Goal: Navigation & Orientation: Find specific page/section

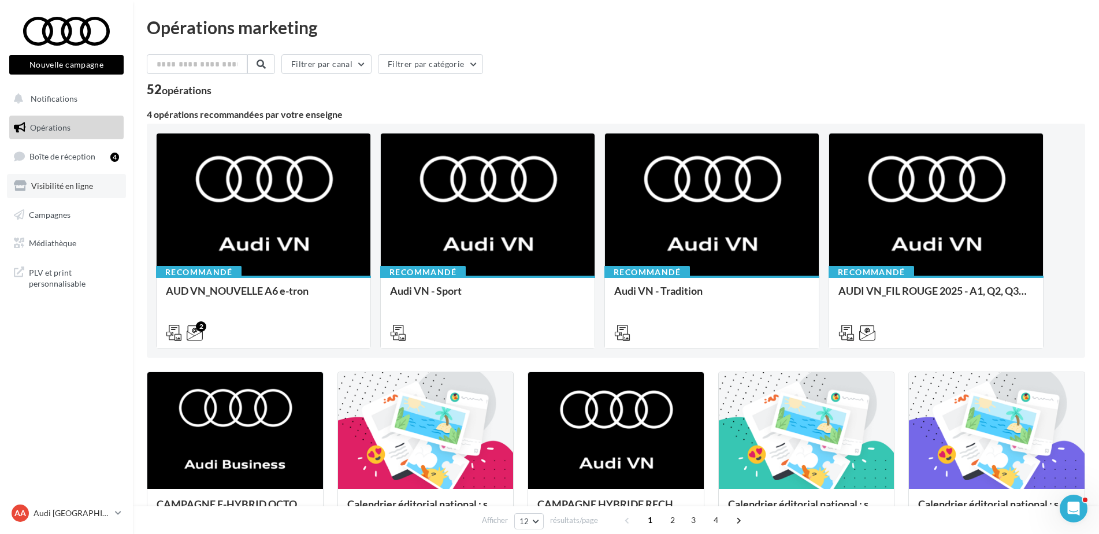
click at [59, 178] on link "Visibilité en ligne" at bounding box center [66, 186] width 119 height 24
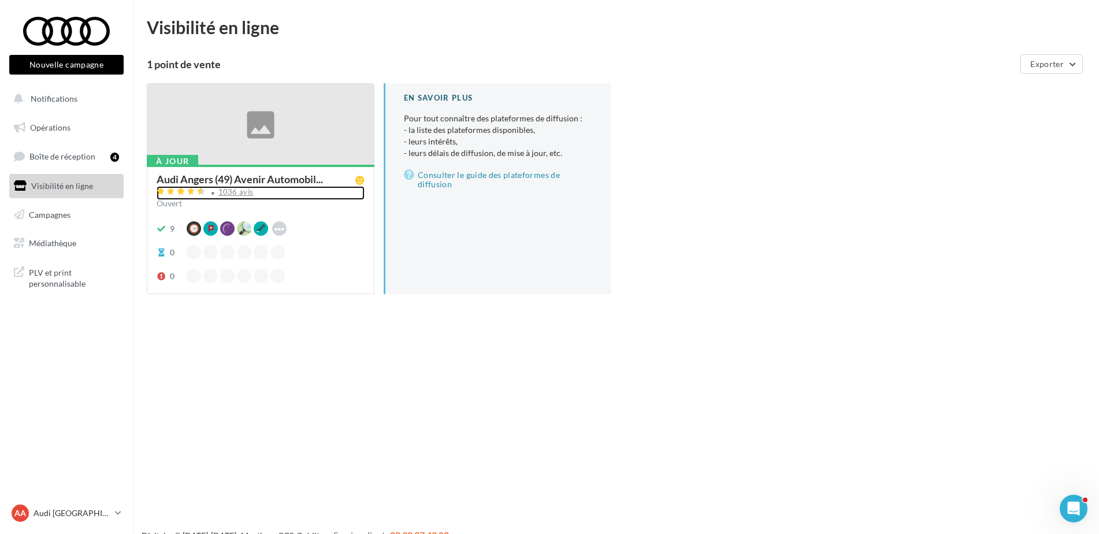
click at [225, 194] on div "1036 avis" at bounding box center [235, 192] width 35 height 8
